Goal: Transaction & Acquisition: Subscribe to service/newsletter

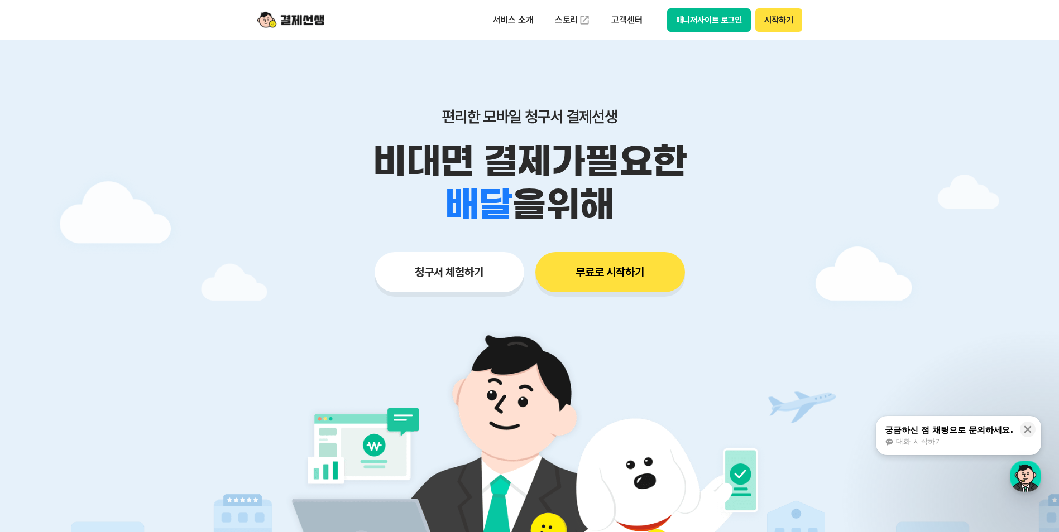
click at [629, 284] on button "무료로 시작하기" at bounding box center [610, 272] width 150 height 40
click at [701, 15] on button "매니저사이트 로그인" at bounding box center [709, 19] width 84 height 23
click at [652, 283] on button "무료로 시작하기" at bounding box center [610, 272] width 150 height 40
click at [502, 17] on p "서비스 소개" at bounding box center [513, 20] width 56 height 20
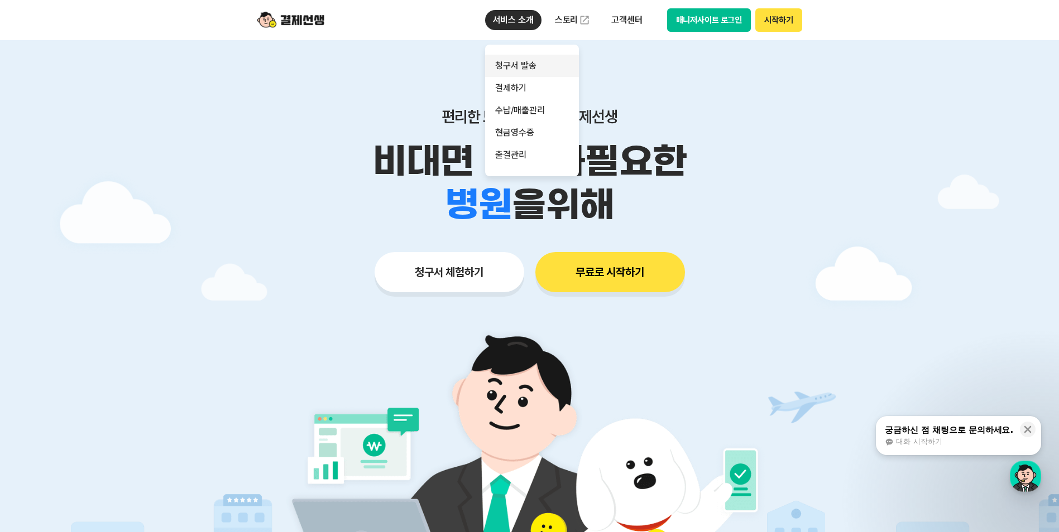
click at [509, 66] on link "청구서 발송" at bounding box center [532, 66] width 94 height 22
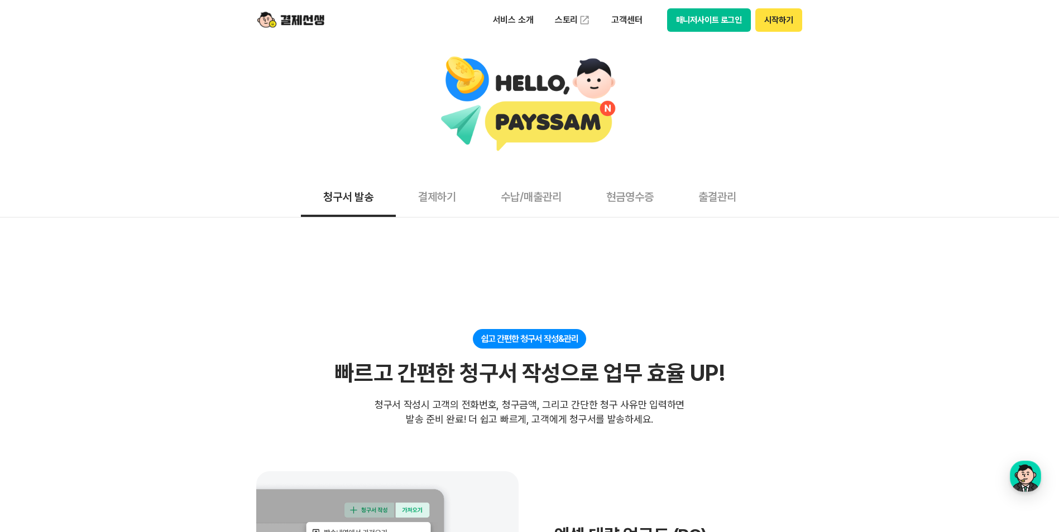
click at [437, 201] on button "결제하기" at bounding box center [437, 196] width 83 height 41
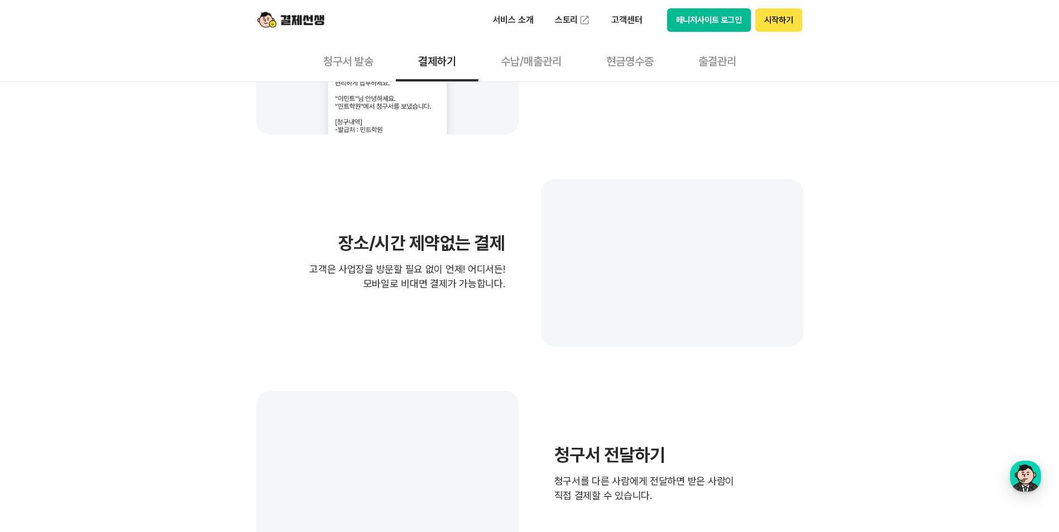
scroll to position [1197, 0]
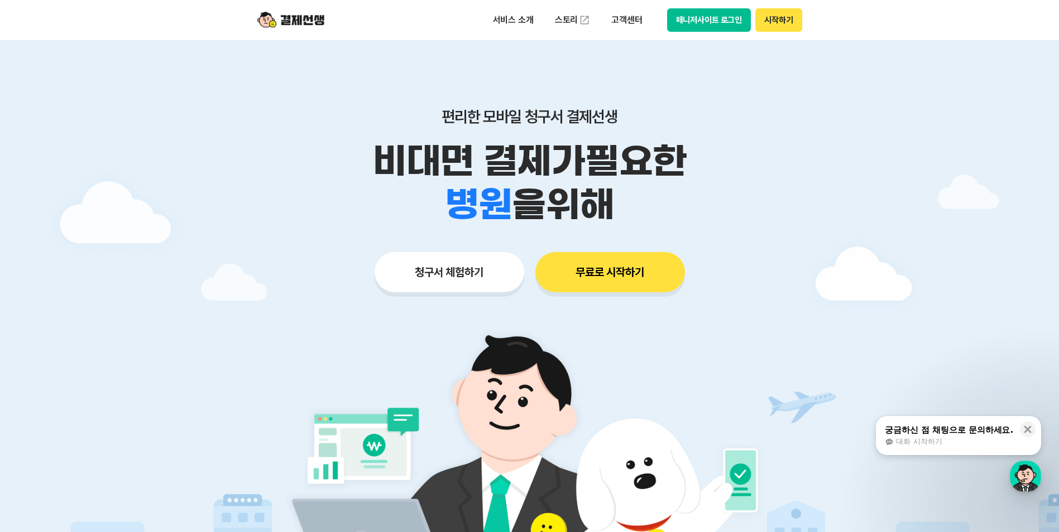
drag, startPoint x: 162, startPoint y: 165, endPoint x: 163, endPoint y: 143, distance: 21.2
click at [162, 165] on div at bounding box center [529, 334] width 1059 height 589
